Goal: Information Seeking & Learning: Compare options

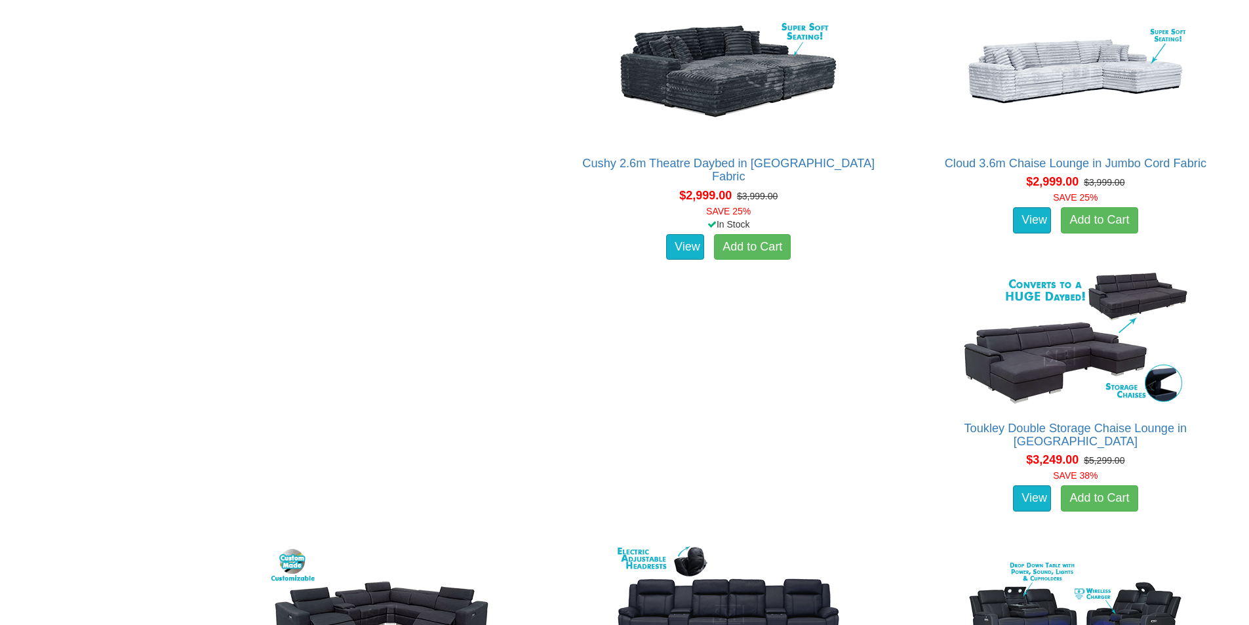
scroll to position [2361, 0]
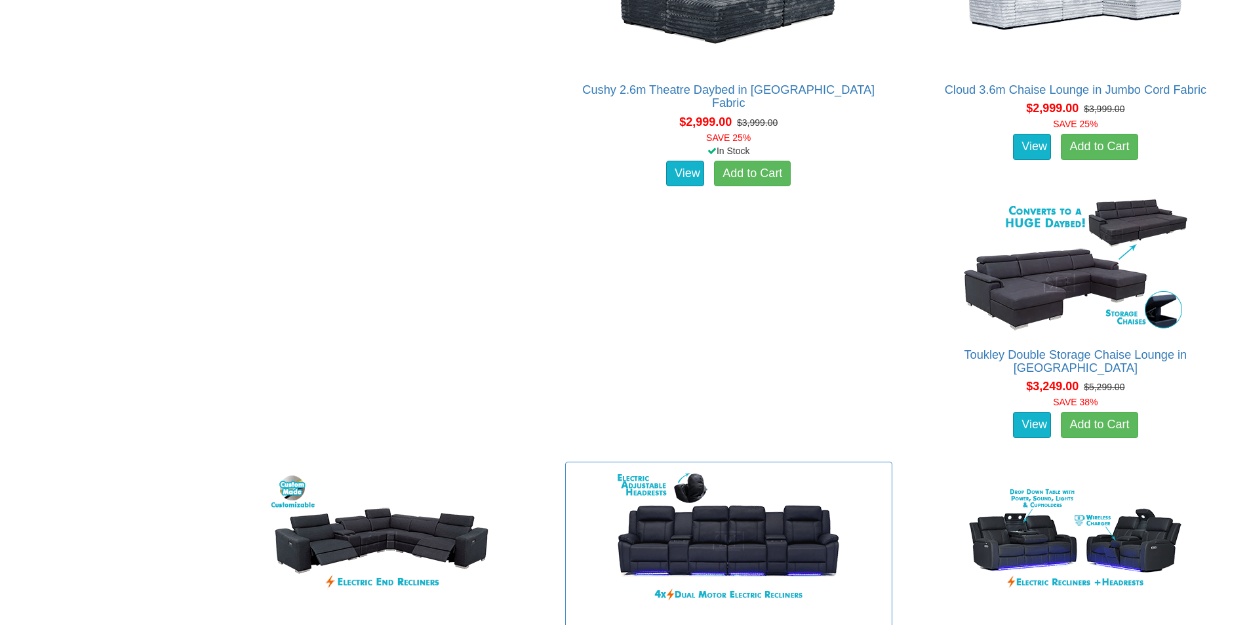
click at [881, 624] on link "Matinee Electric 4 Seater Theatre Lounge in Rhino Fabric" at bounding box center [729, 632] width 304 height 13
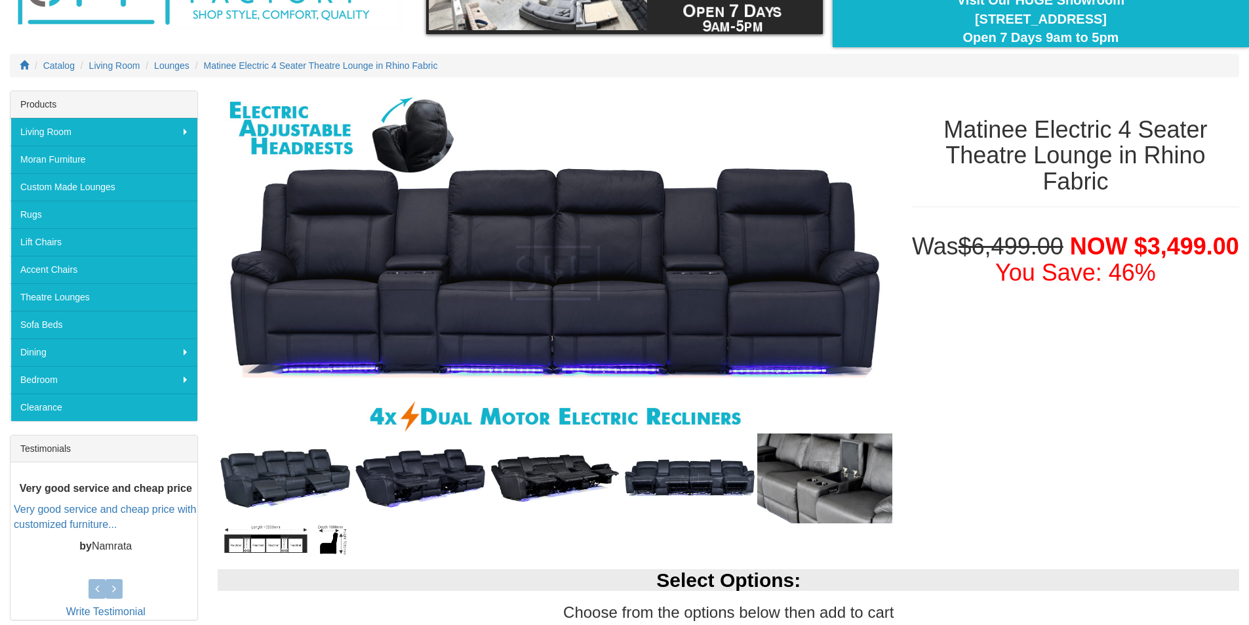
scroll to position [262, 0]
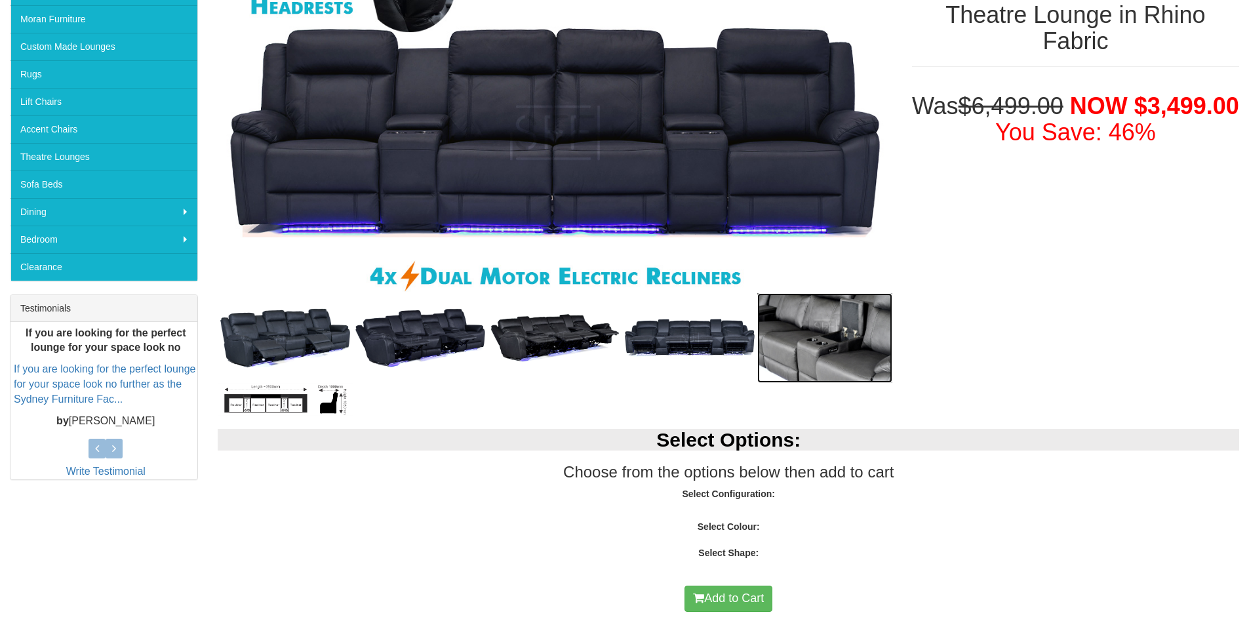
click at [819, 310] on img at bounding box center [825, 338] width 135 height 90
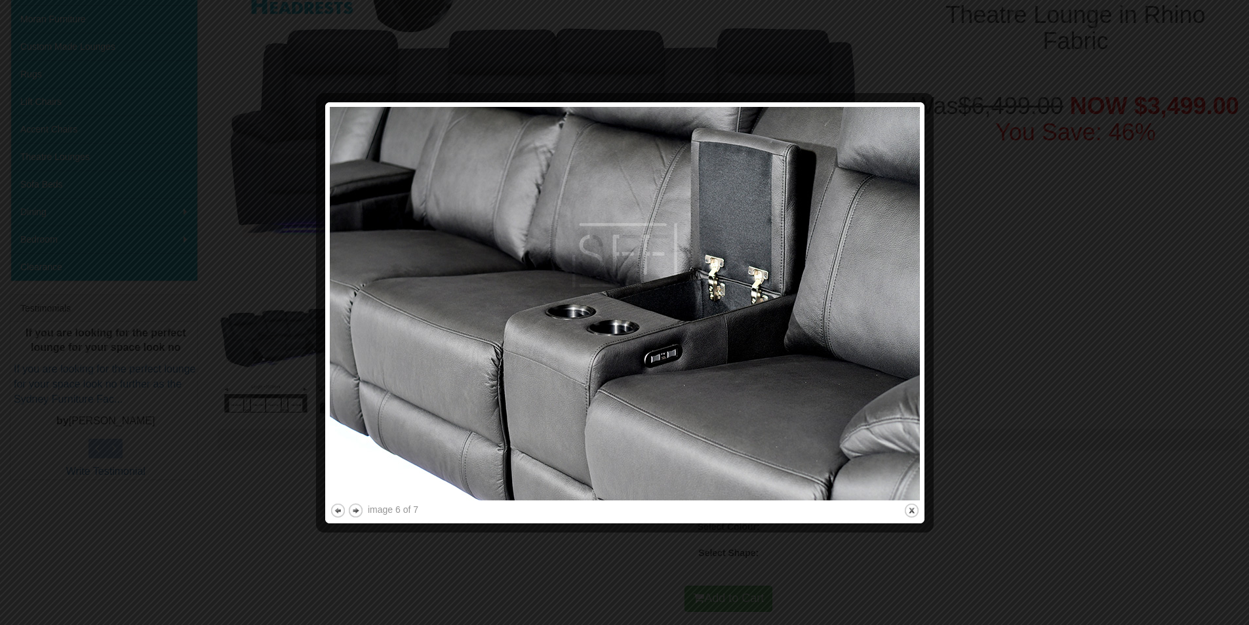
click at [995, 359] on div at bounding box center [624, 312] width 1249 height 625
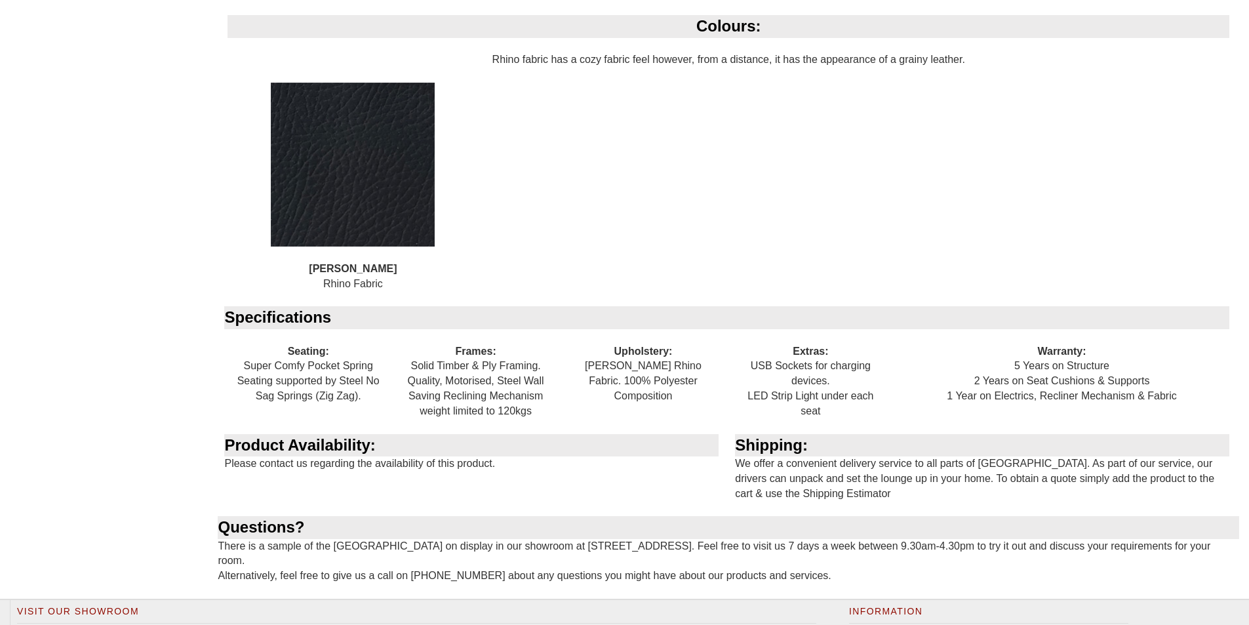
scroll to position [1377, 0]
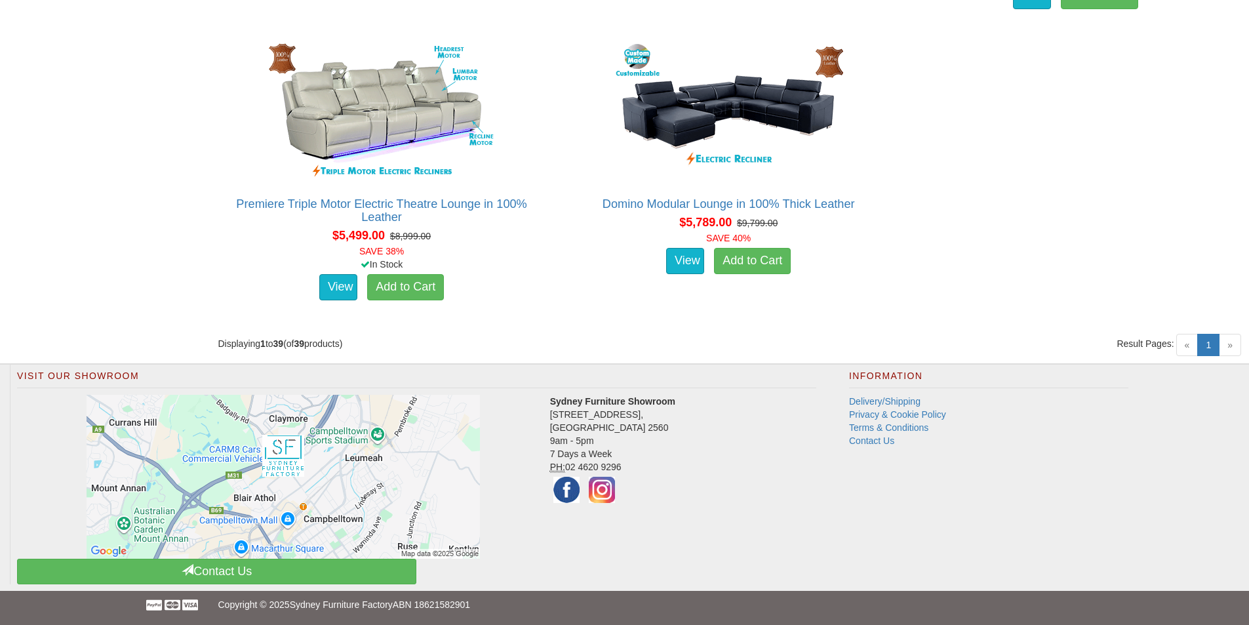
scroll to position [4961, 0]
click at [1226, 340] on span "»" at bounding box center [1230, 345] width 22 height 22
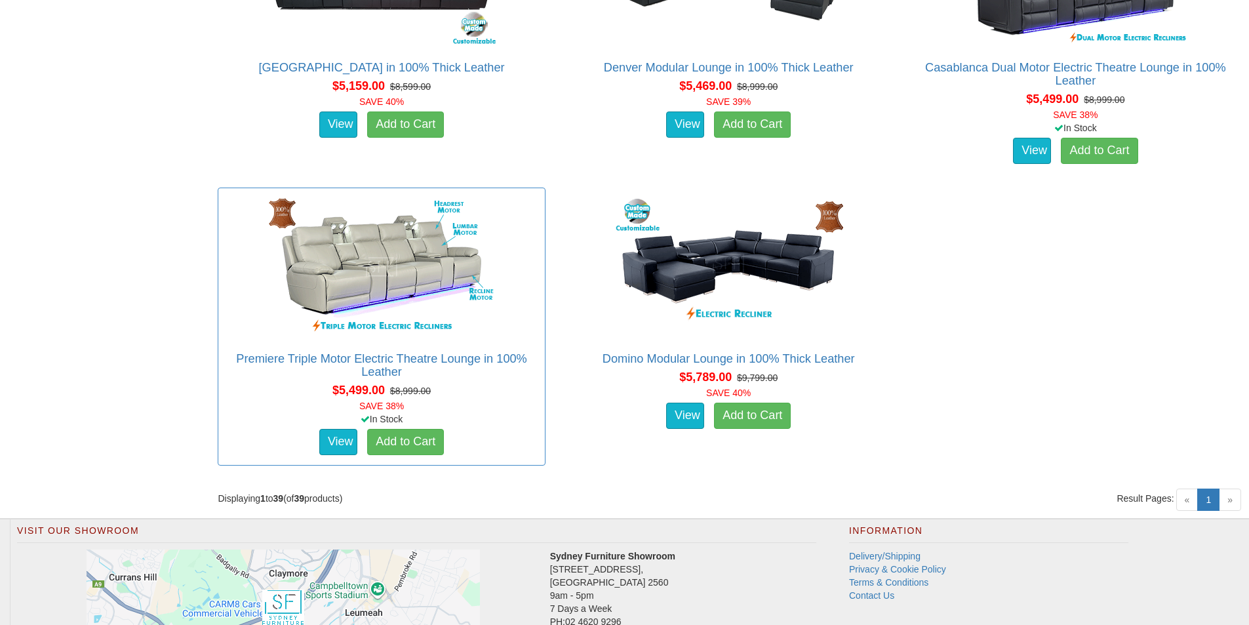
scroll to position [4305, 0]
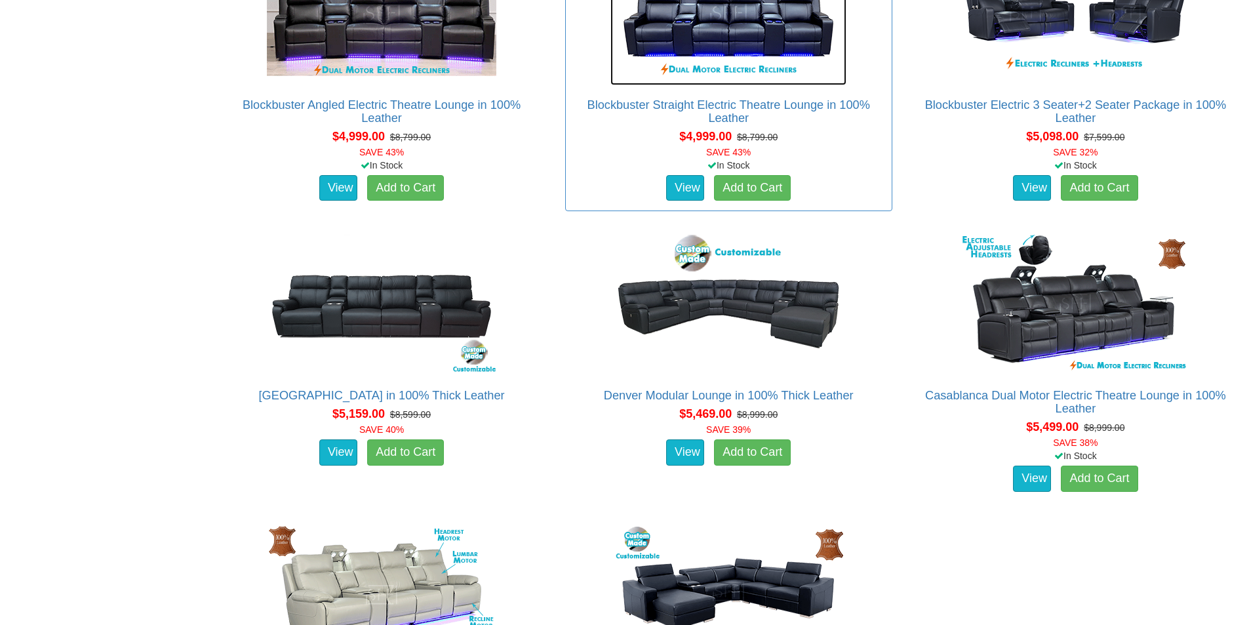
click at [611, 85] on img at bounding box center [729, 13] width 236 height 144
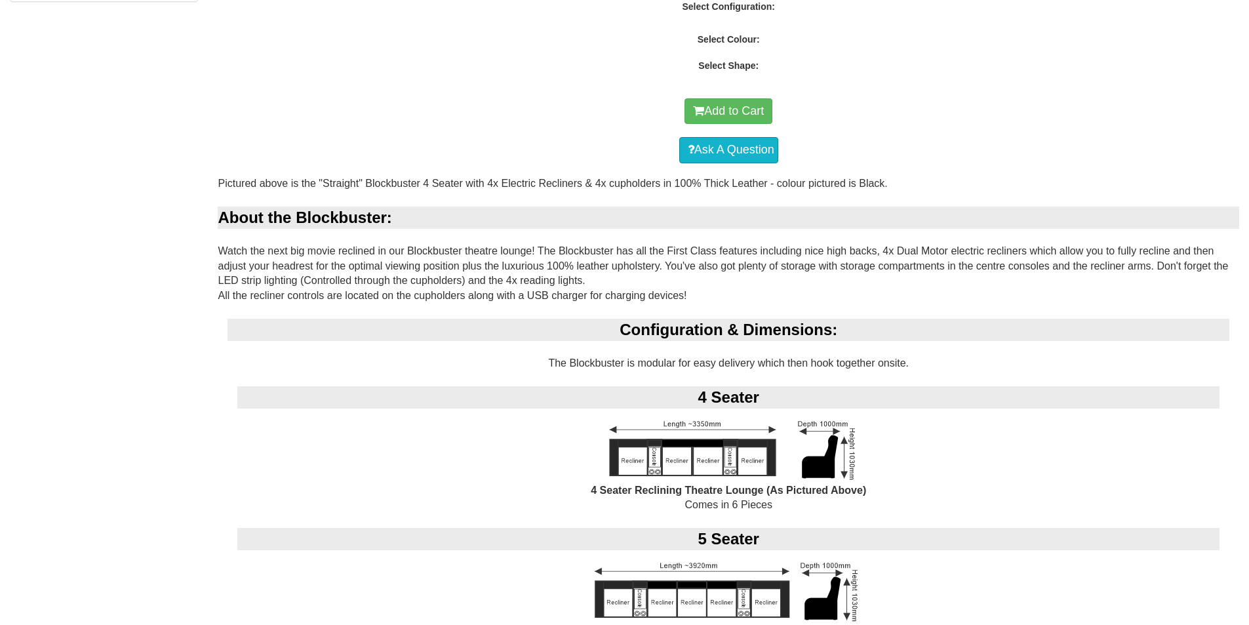
scroll to position [328, 0]
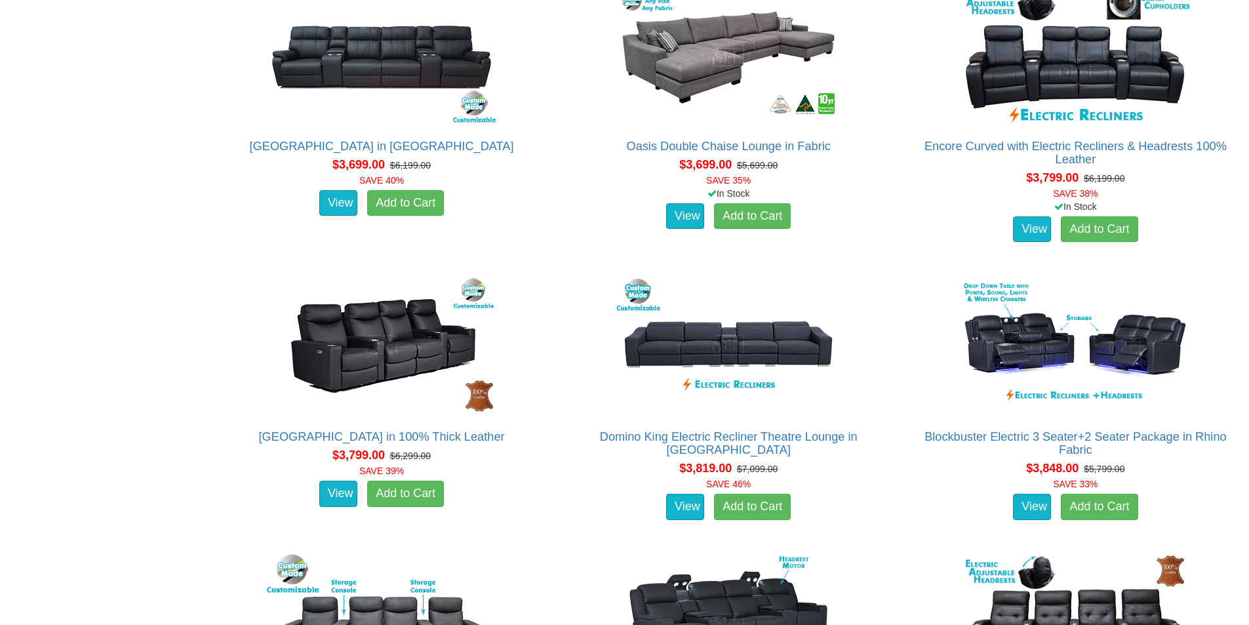
scroll to position [2994, 0]
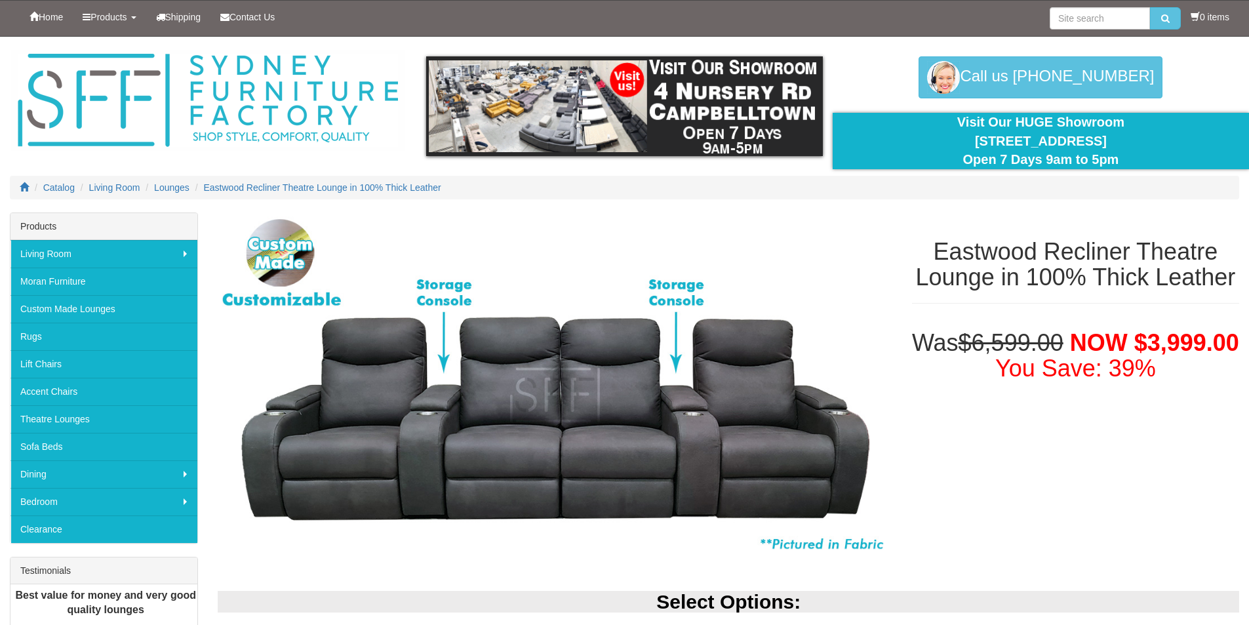
scroll to position [66, 0]
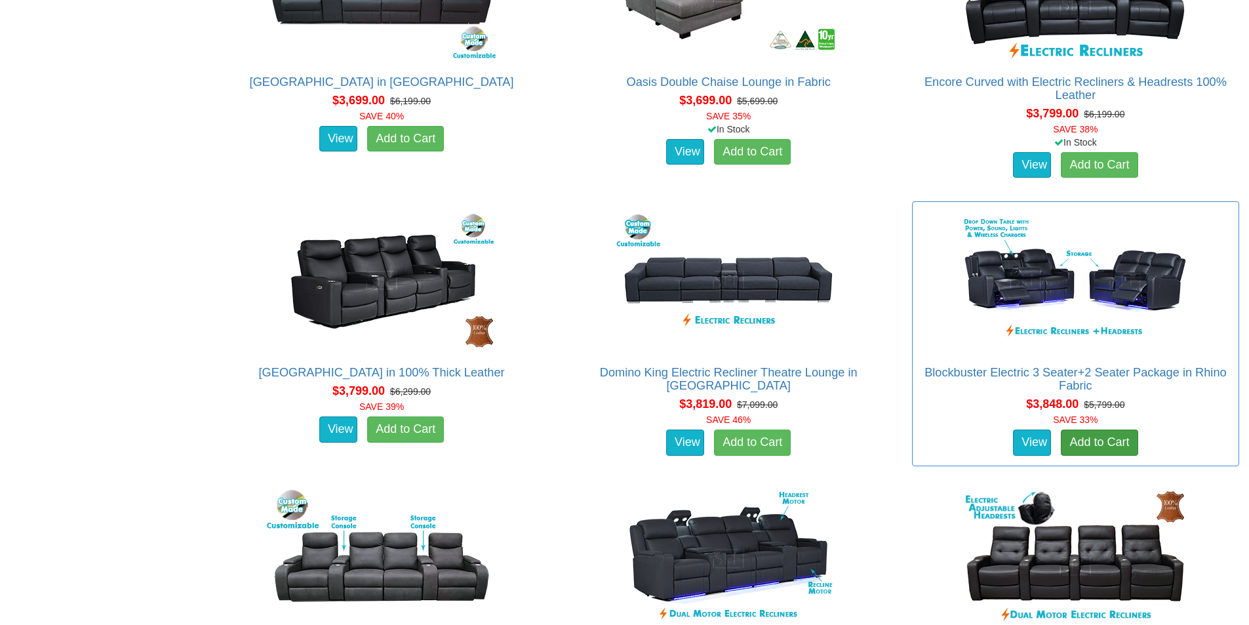
scroll to position [2797, 0]
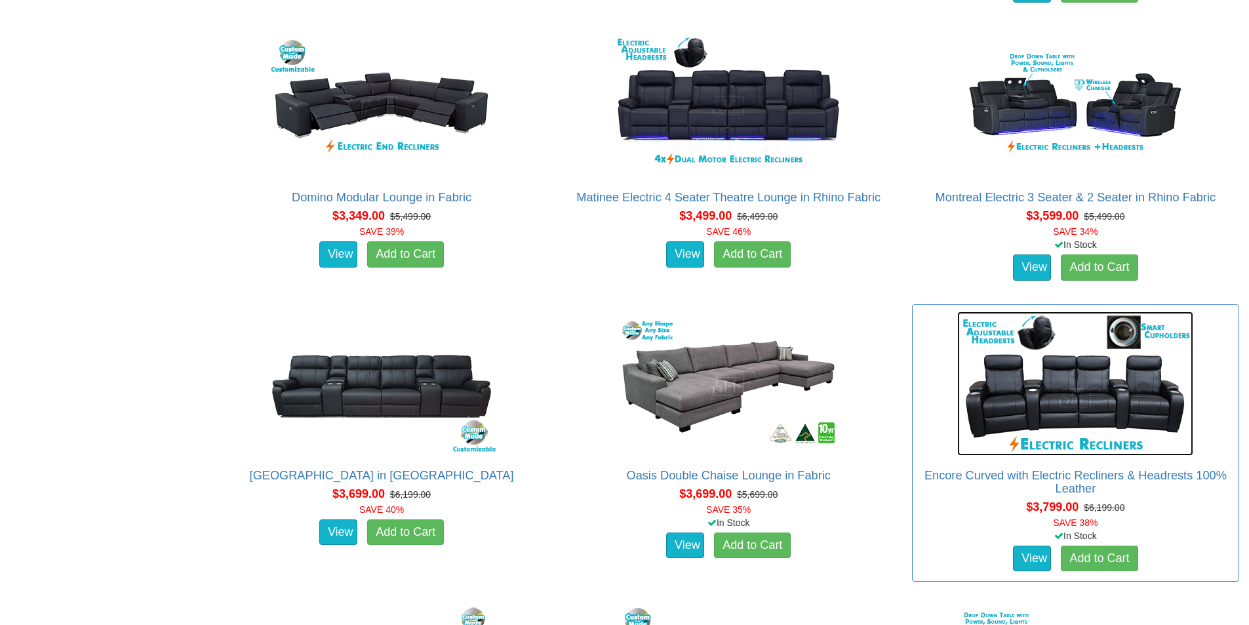
click at [958, 392] on img at bounding box center [1076, 384] width 236 height 144
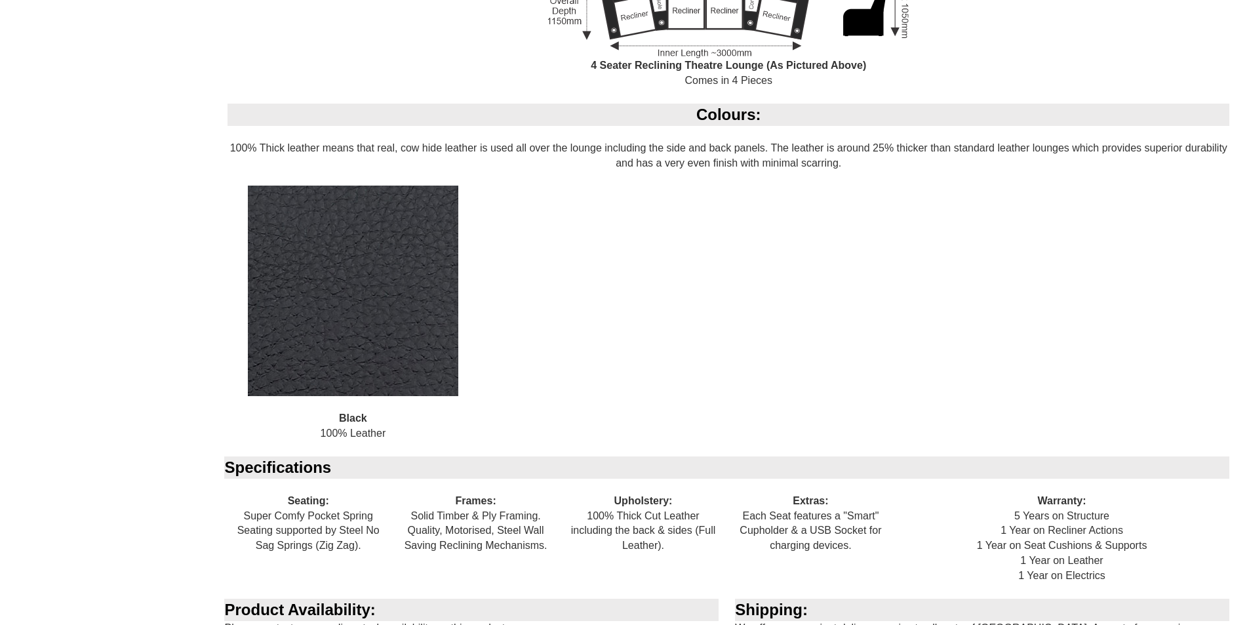
scroll to position [1515, 0]
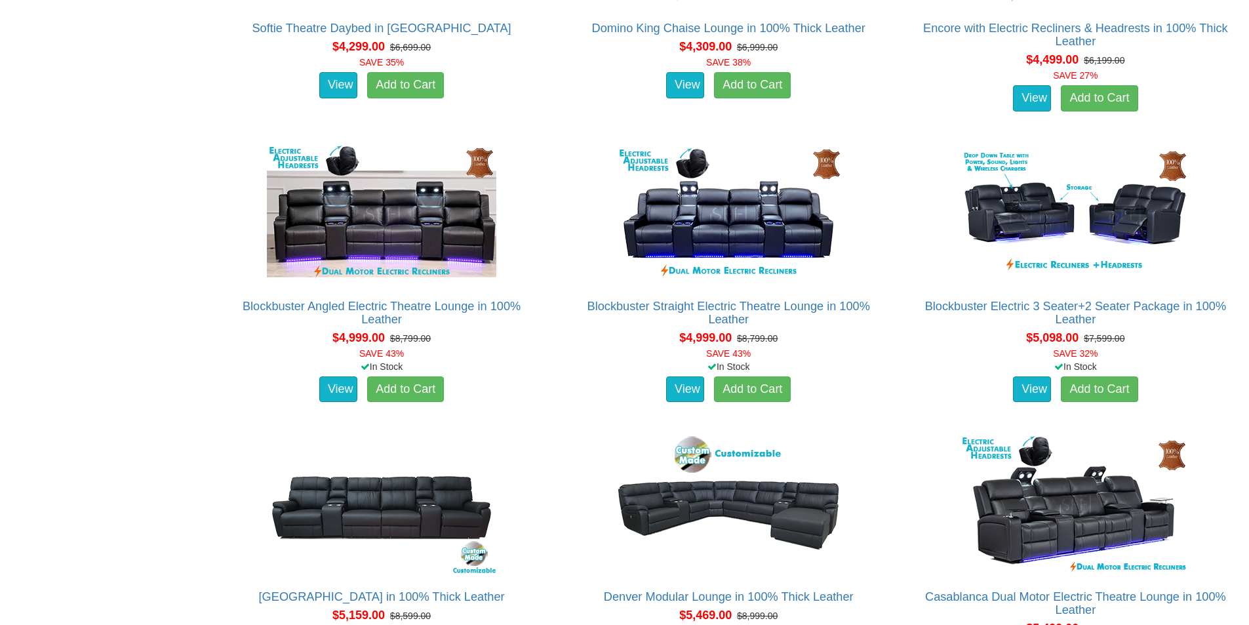
scroll to position [361, 0]
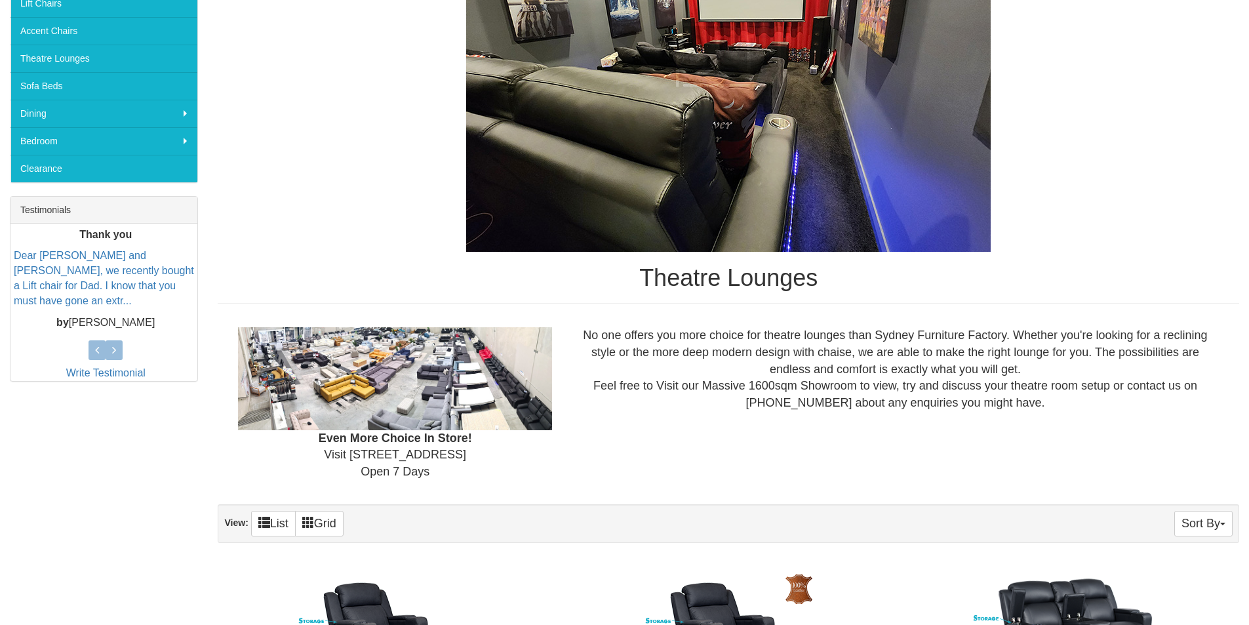
drag, startPoint x: 951, startPoint y: 446, endPoint x: 946, endPoint y: 44, distance: 402.1
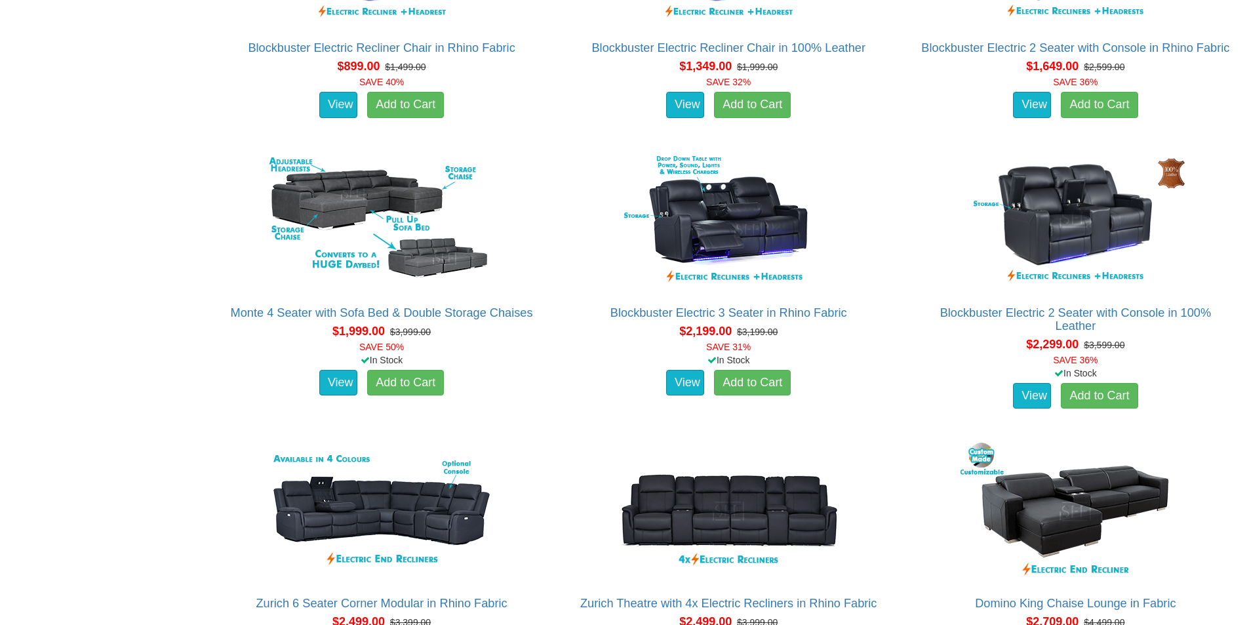
scroll to position [1246, 0]
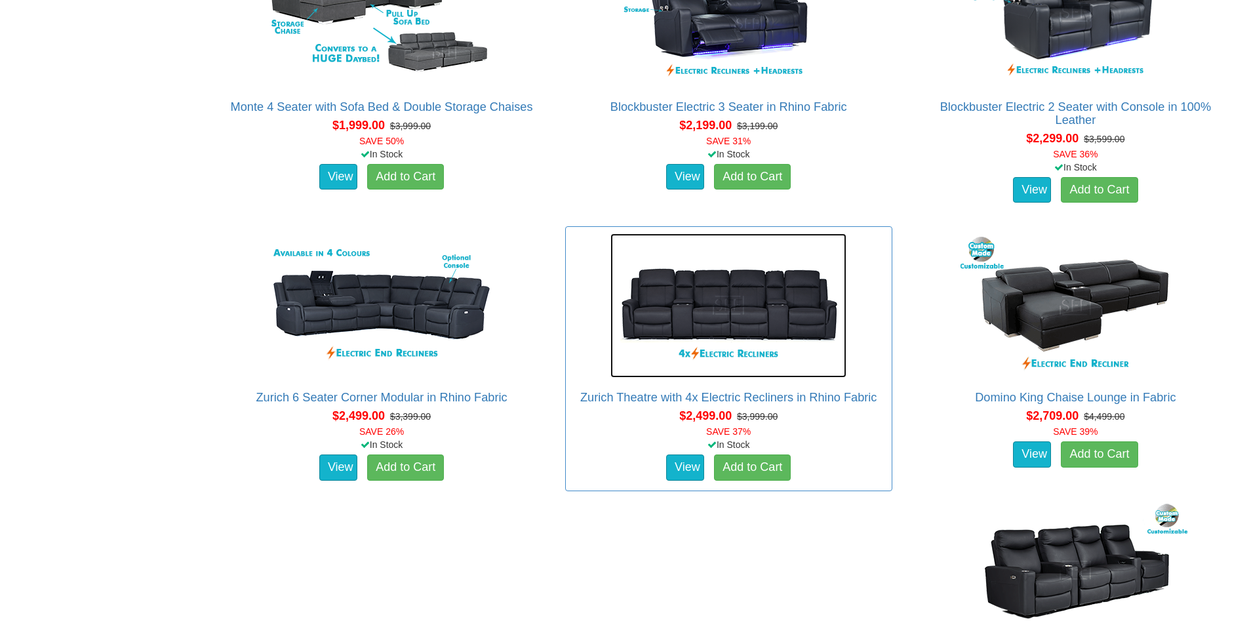
click at [679, 300] on img at bounding box center [729, 305] width 236 height 144
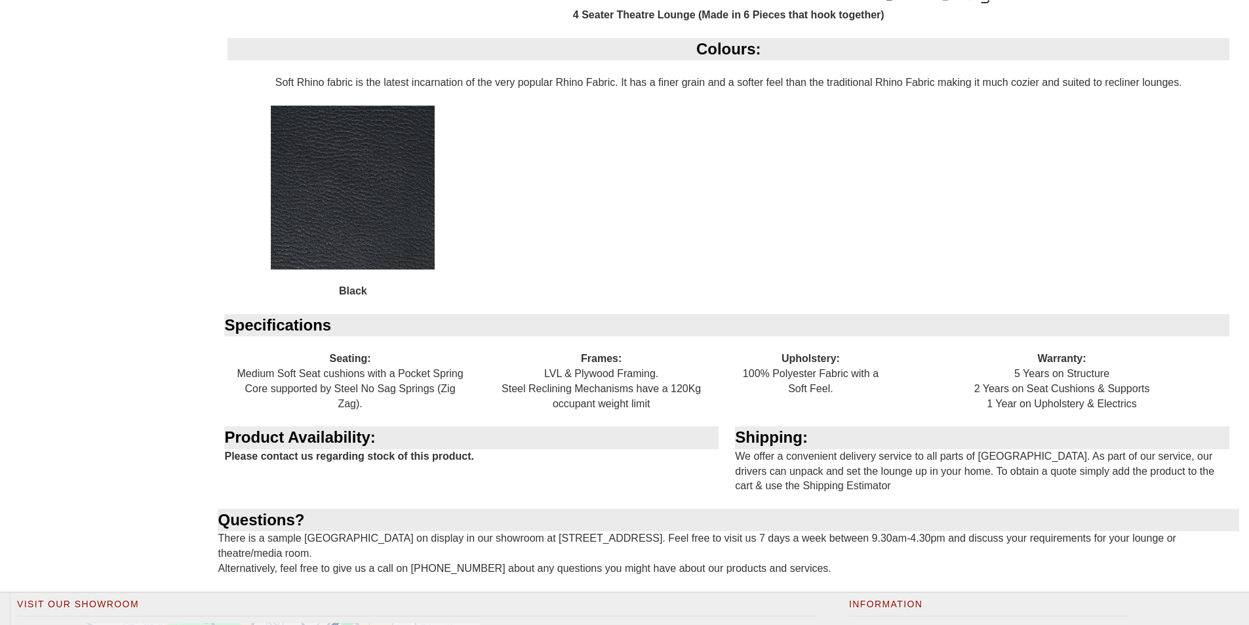
scroll to position [590, 0]
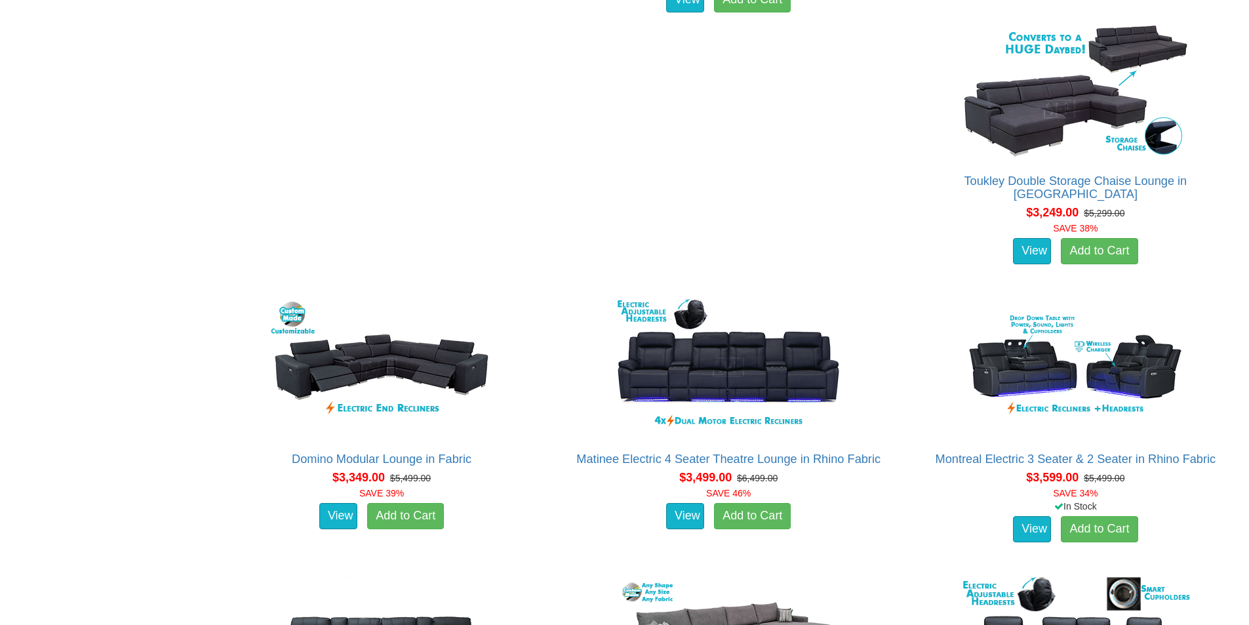
scroll to position [2689, 0]
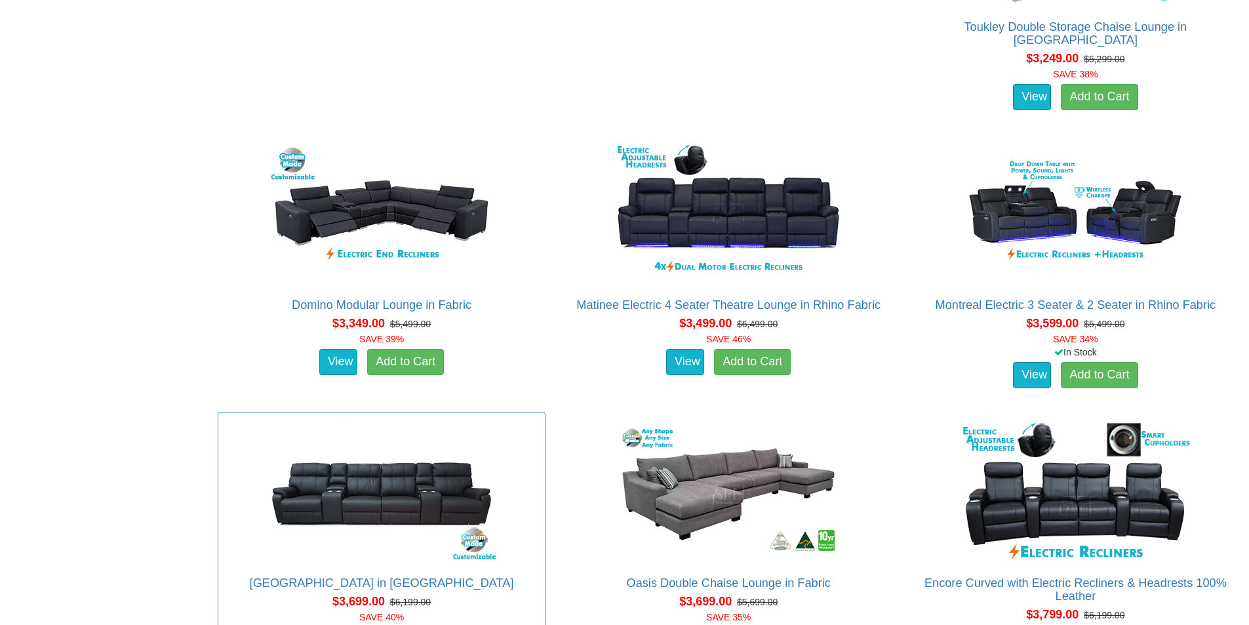
click at [545, 412] on div "Denver Theatre Lounge in Fabric Advertised price is for the 4 Seater with 4x Re…" at bounding box center [381, 538] width 327 height 252
click at [514, 577] on link "[GEOGRAPHIC_DATA] in [GEOGRAPHIC_DATA]" at bounding box center [382, 583] width 264 height 13
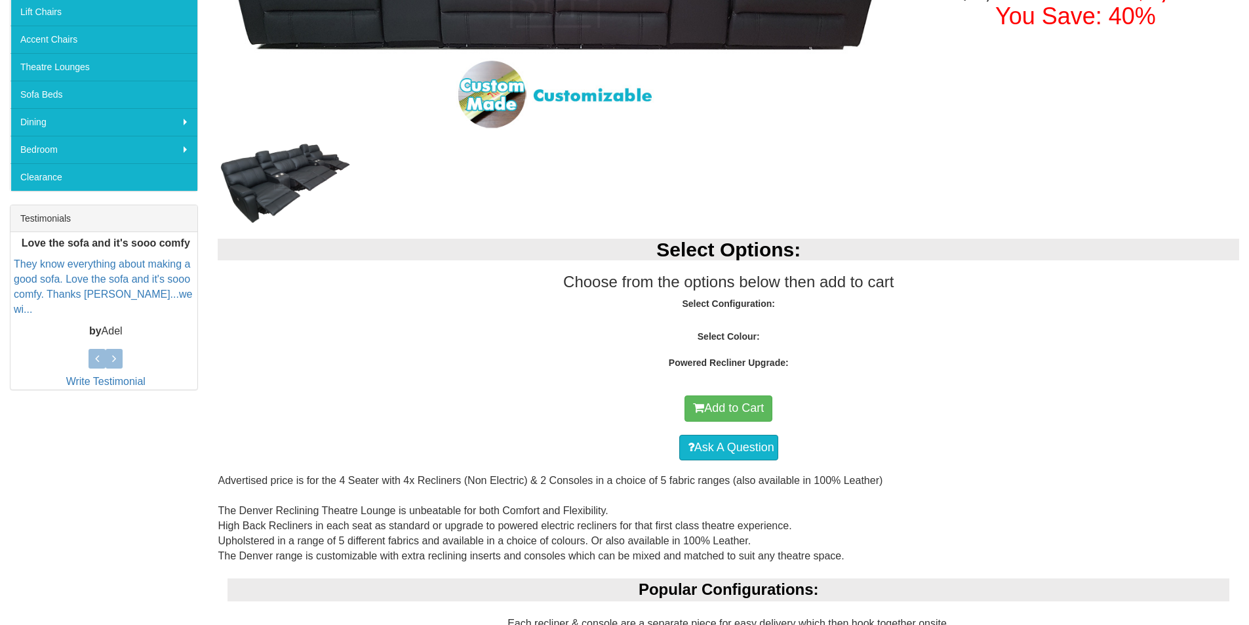
scroll to position [459, 0]
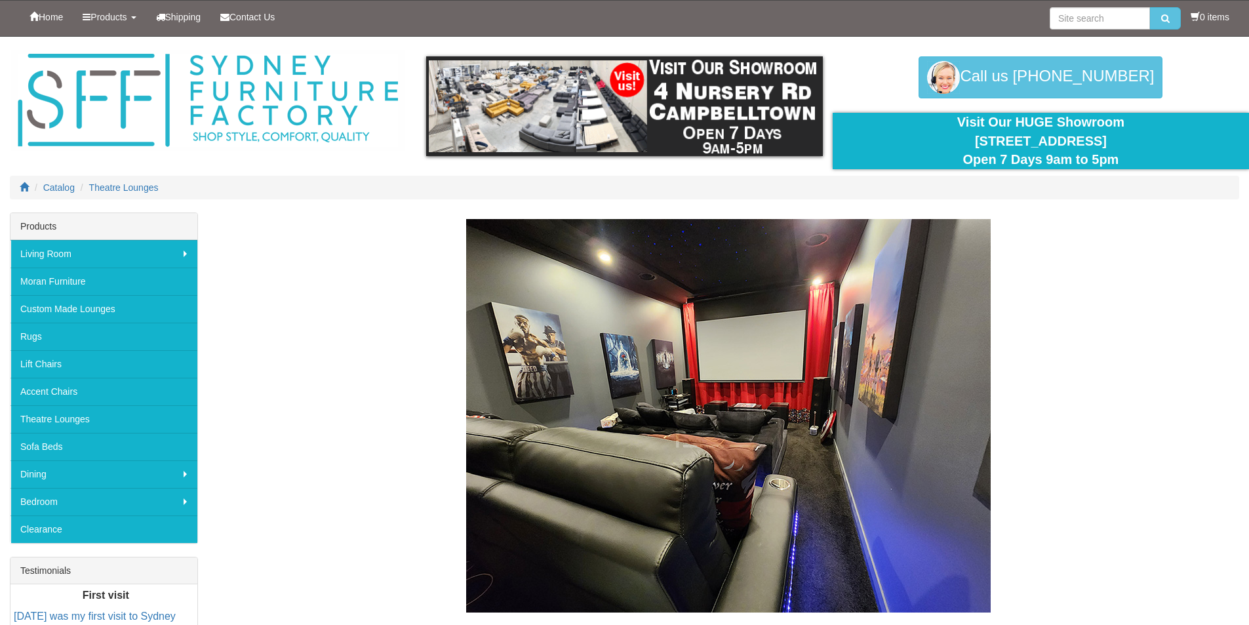
scroll to position [4961, 0]
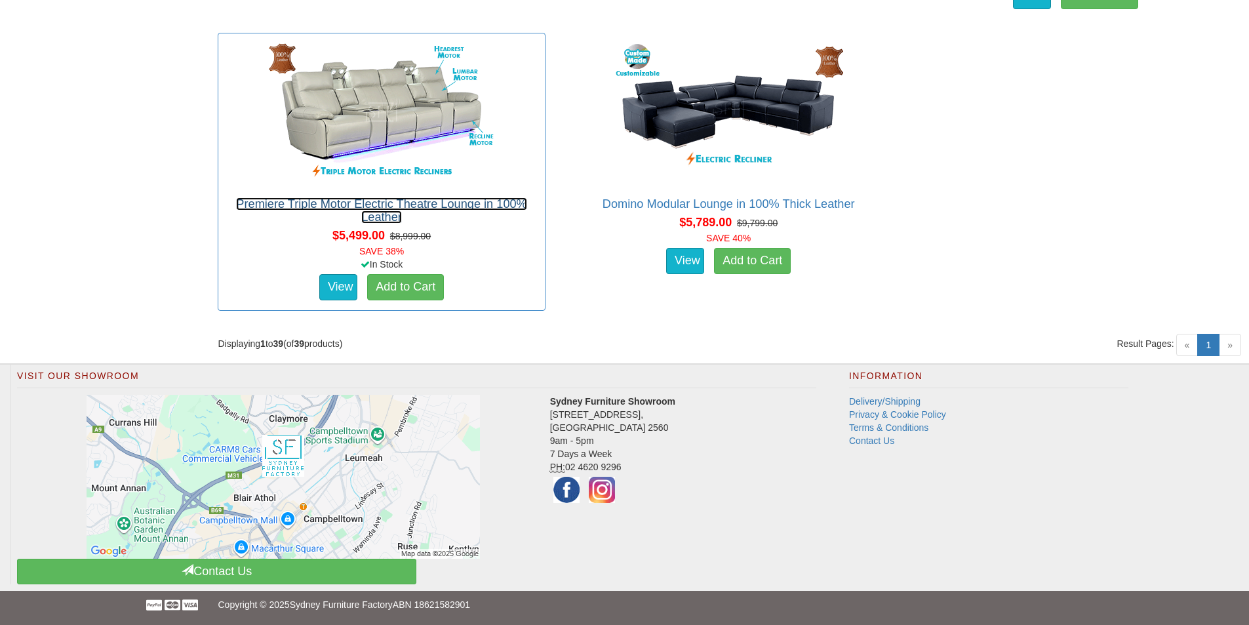
click at [527, 204] on link "Premiere Triple Motor Electric Theatre Lounge in 100% Leather" at bounding box center [381, 210] width 291 height 26
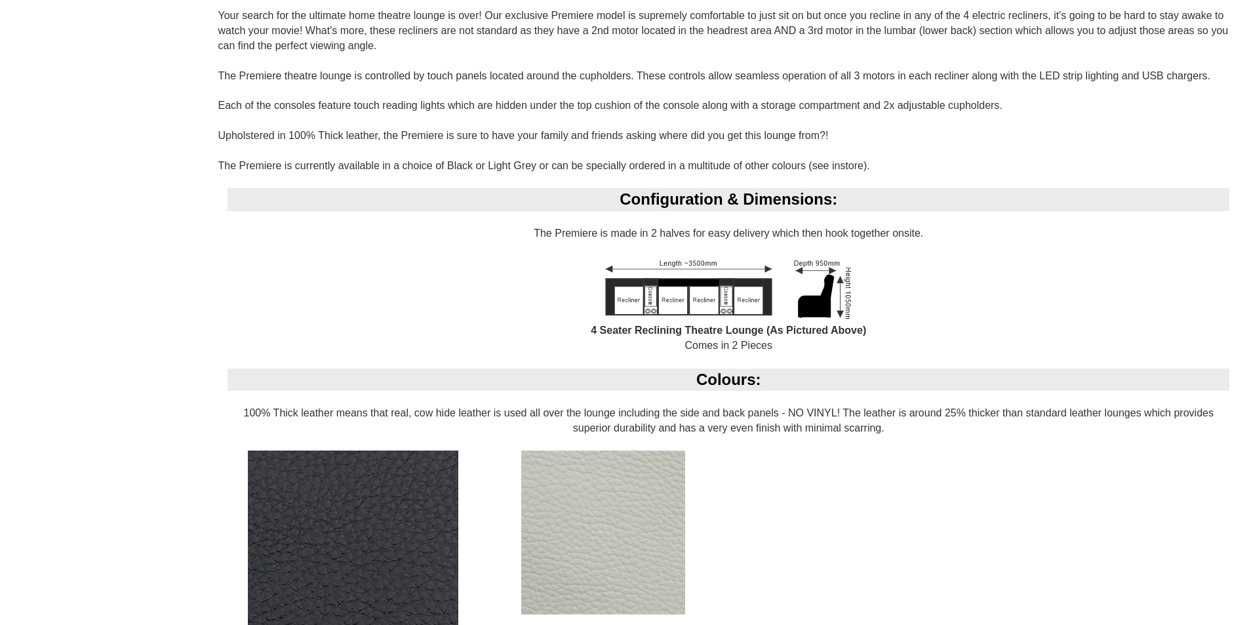
scroll to position [1312, 0]
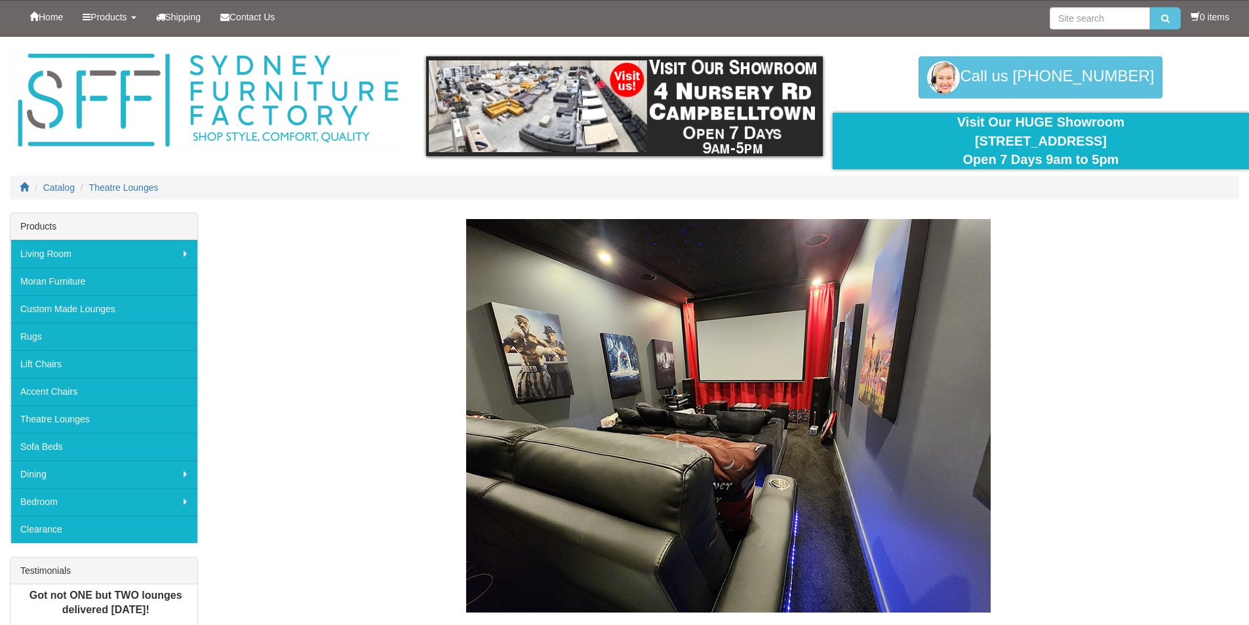
scroll to position [4961, 0]
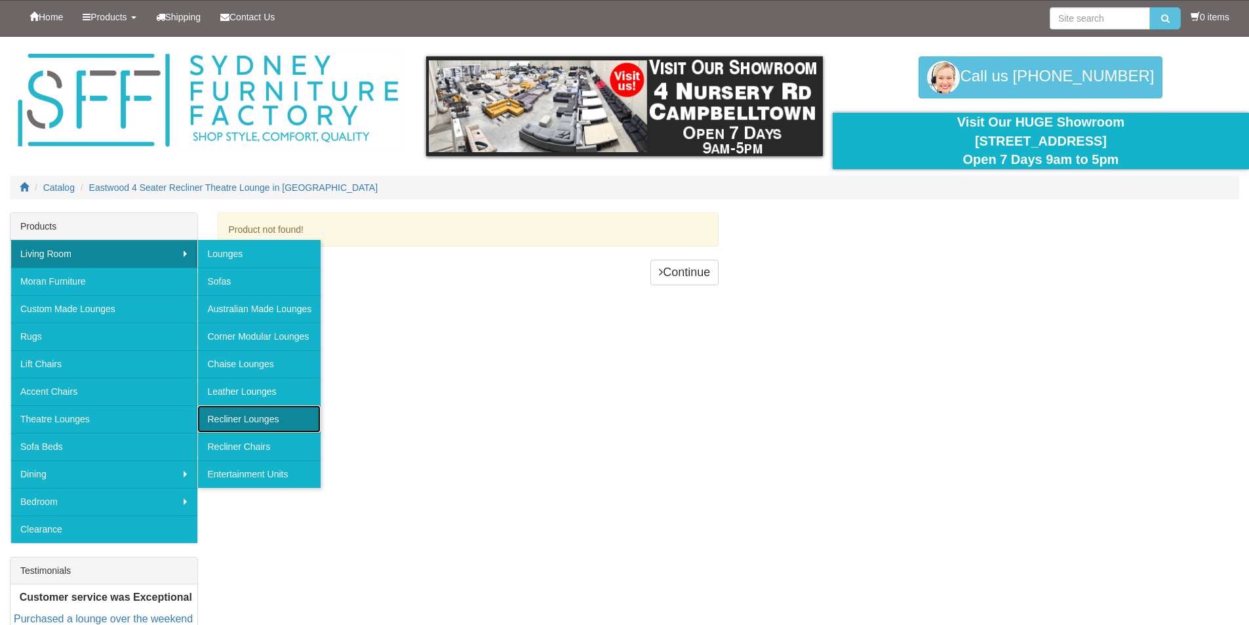
click at [278, 423] on link "Recliner Lounges" at bounding box center [258, 419] width 123 height 28
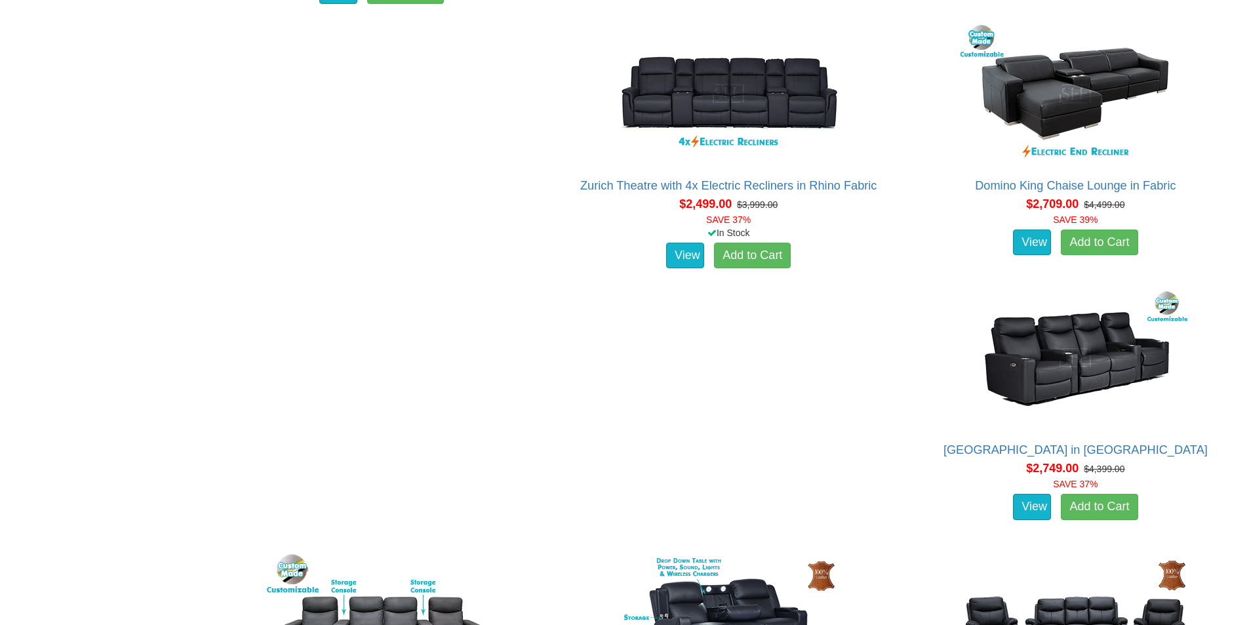
scroll to position [1837, 0]
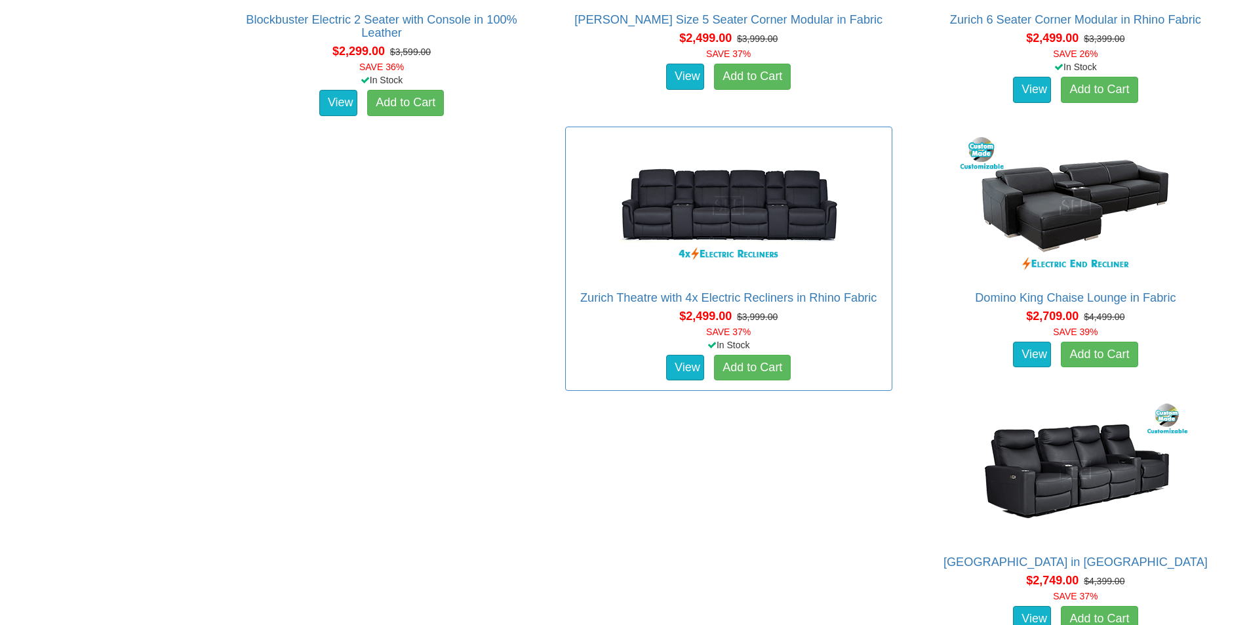
click at [670, 289] on div "Zurich Theatre with 4x Electric Recliners in Rhino Fabric Pictured above is the…" at bounding box center [728, 259] width 327 height 265
click at [664, 297] on link "Zurich Theatre with 4x Electric Recliners in Rhino Fabric" at bounding box center [728, 297] width 297 height 13
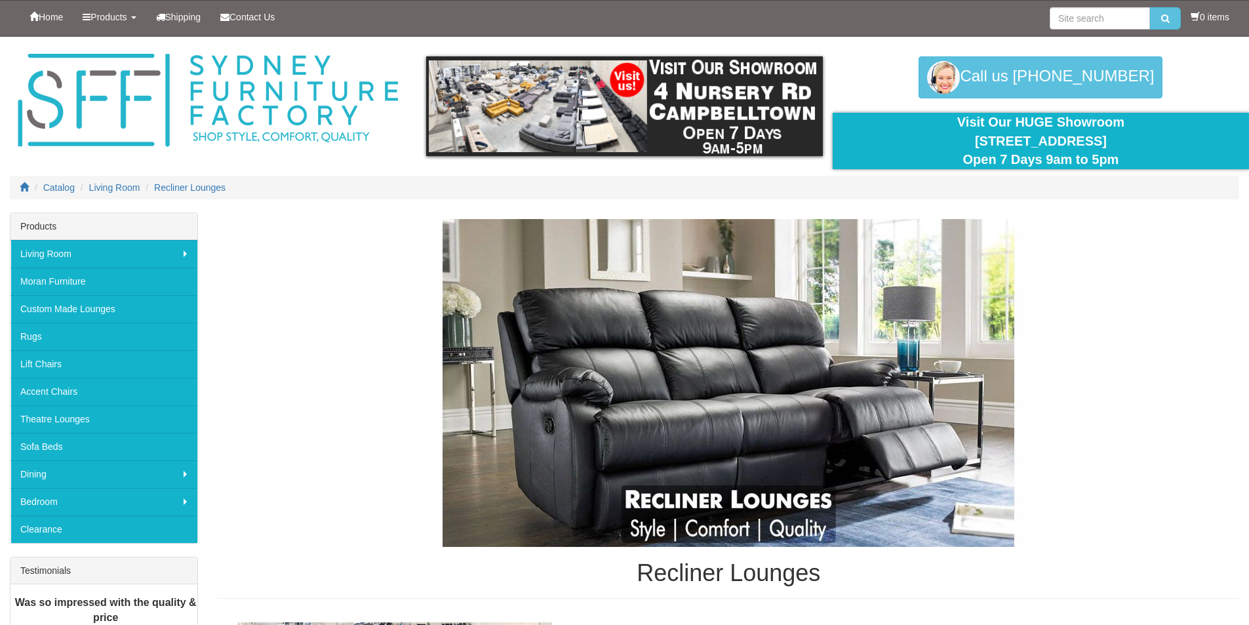
scroll to position [3298, 0]
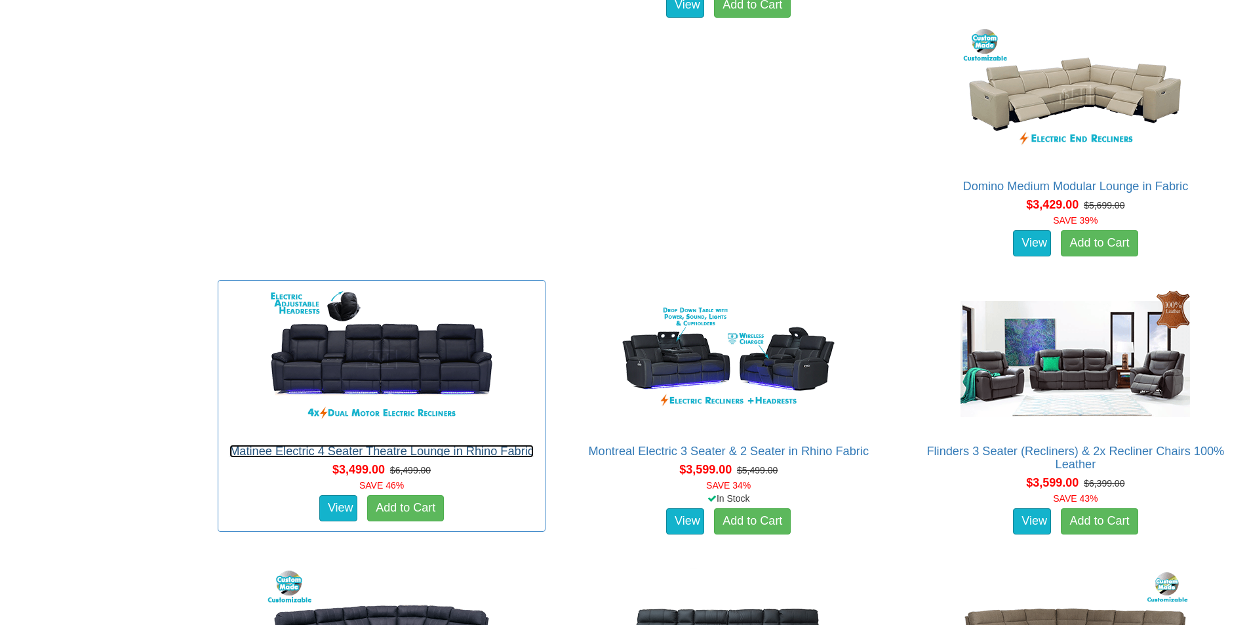
click at [422, 445] on link "Matinee Electric 4 Seater Theatre Lounge in Rhino Fabric" at bounding box center [382, 451] width 304 height 13
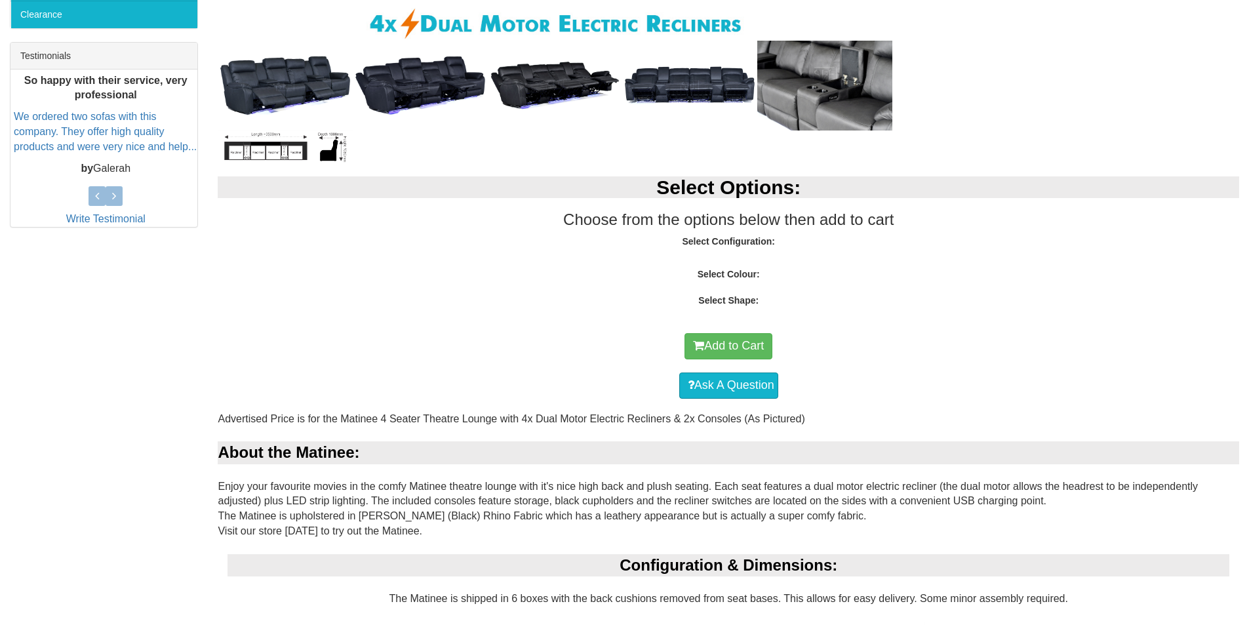
scroll to position [197, 0]
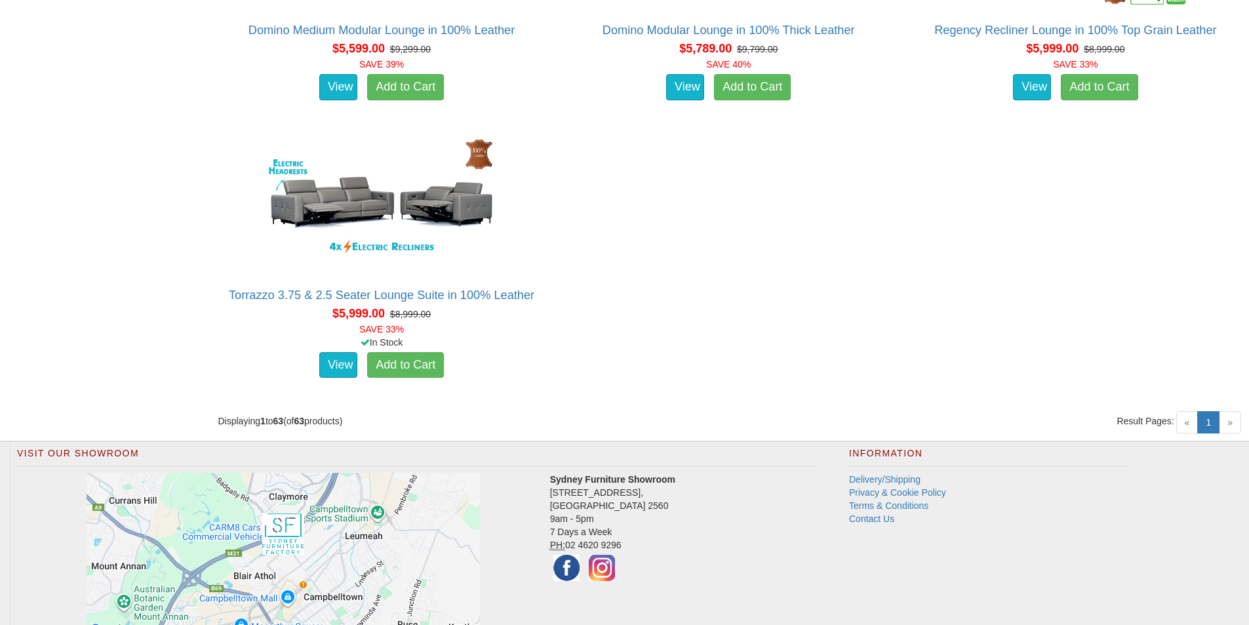
scroll to position [7940, 0]
